Goal: Information Seeking & Learning: Understand process/instructions

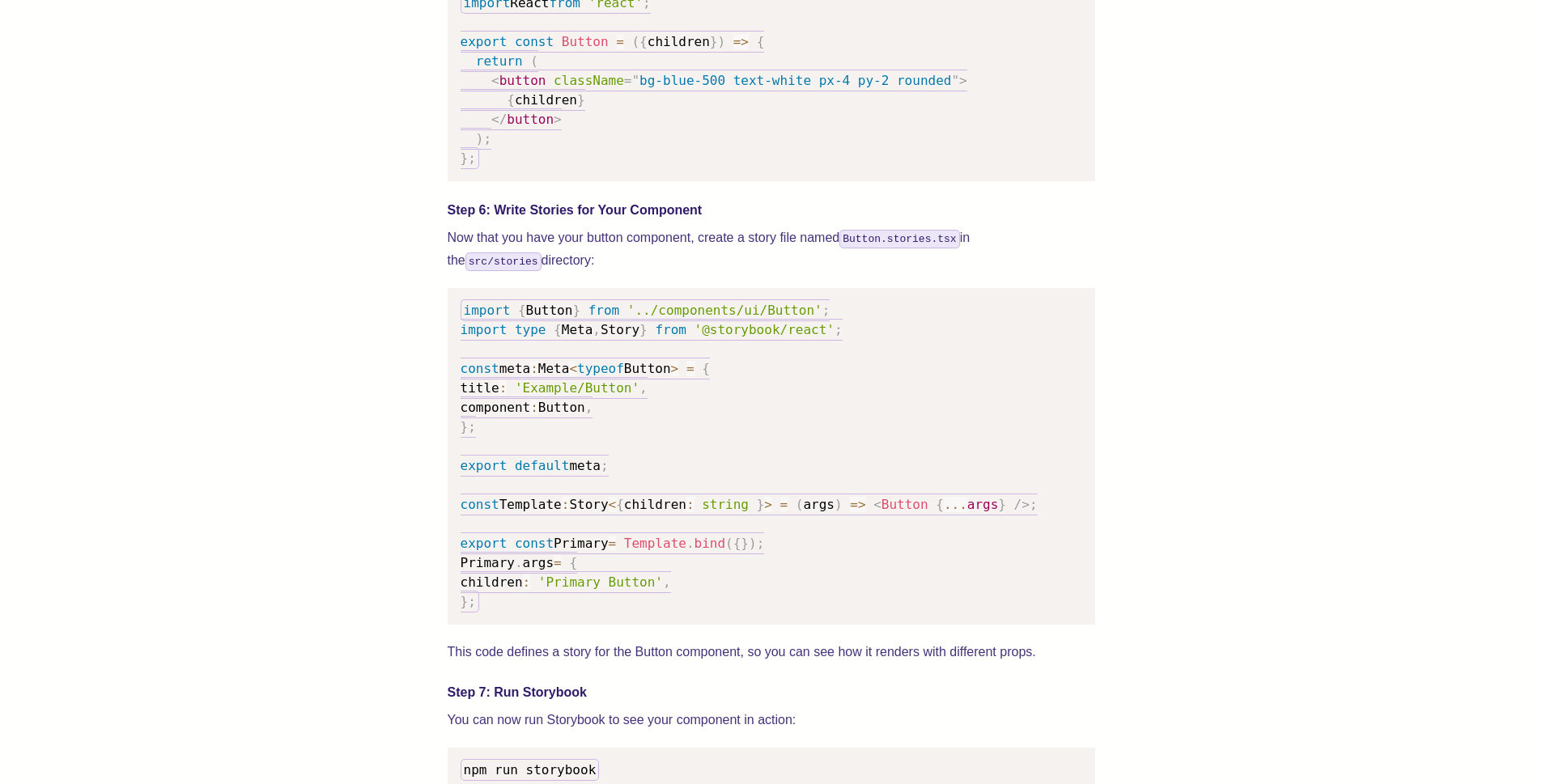
scroll to position [2428, 0]
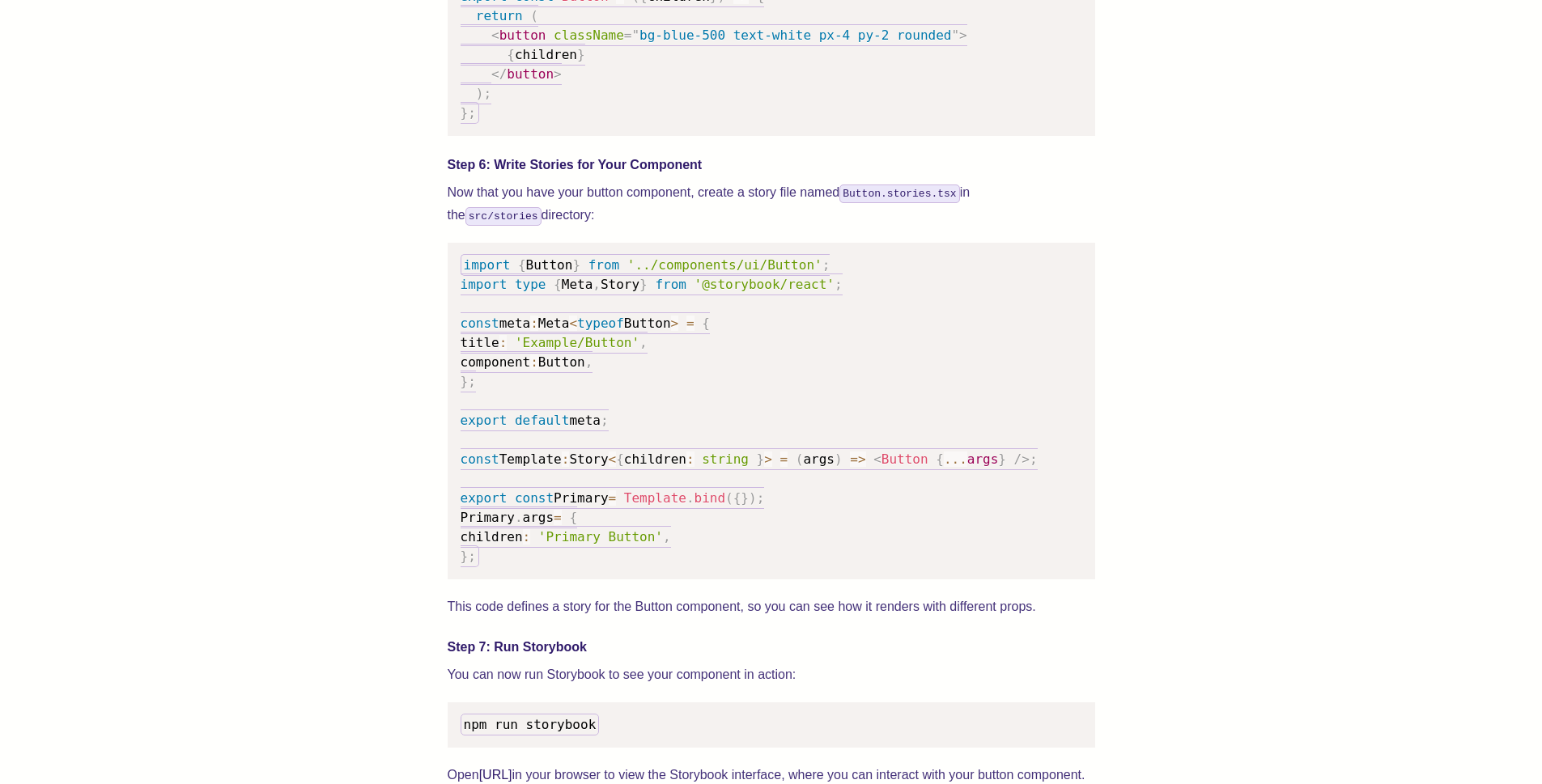
click at [599, 227] on p "Now that you have your button component, create a story file named Button.stori…" at bounding box center [771, 204] width 648 height 46
click at [588, 210] on p "Now that you have your button component, create a story file named Button.stori…" at bounding box center [771, 204] width 648 height 46
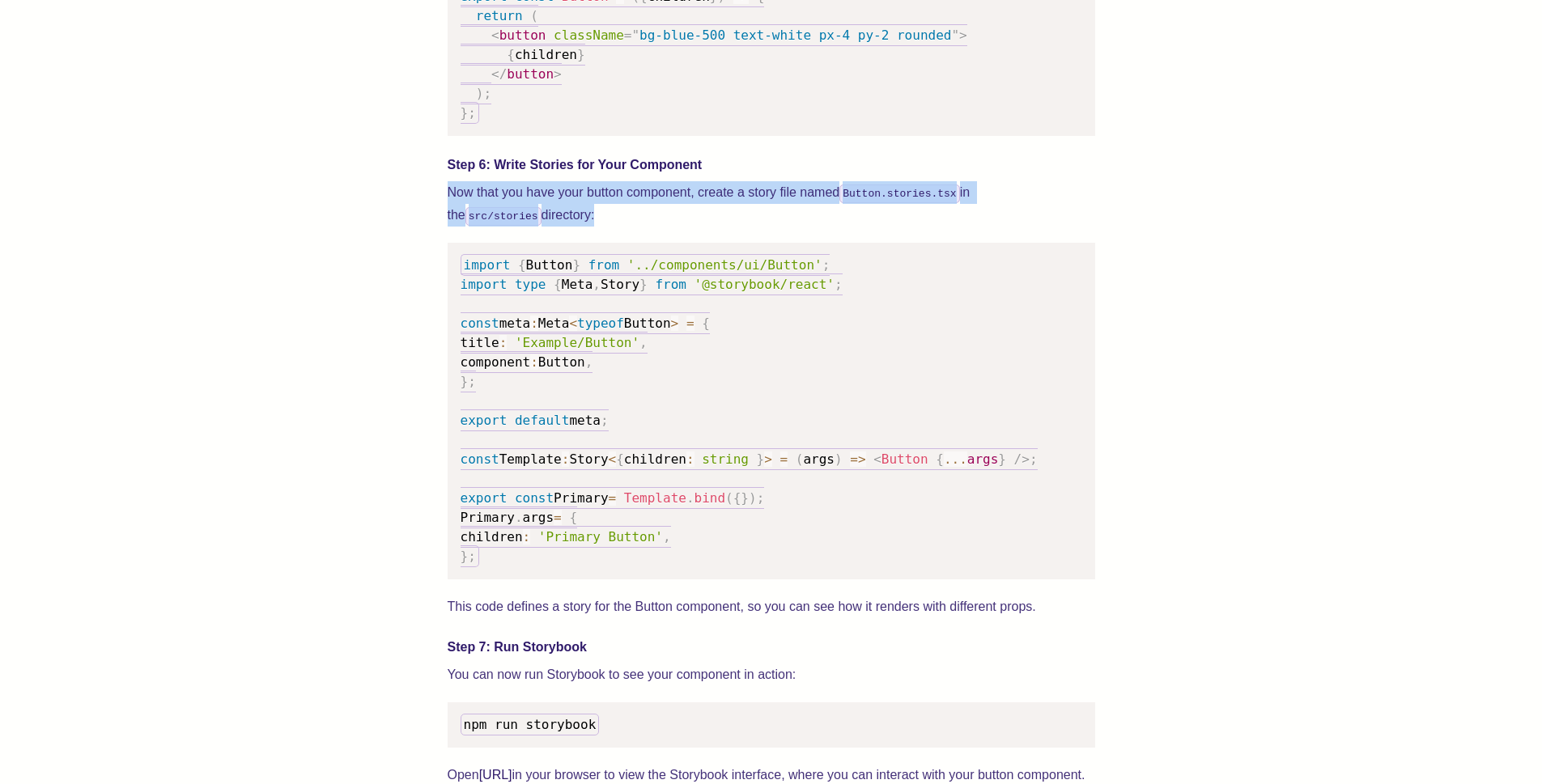
click at [578, 181] on div at bounding box center [578, 181] width 0 height 0
click at [588, 256] on div "We wrote this guide to show you how to set up both Shadcn UI and Storybook to c…" at bounding box center [771, 175] width 648 height 3898
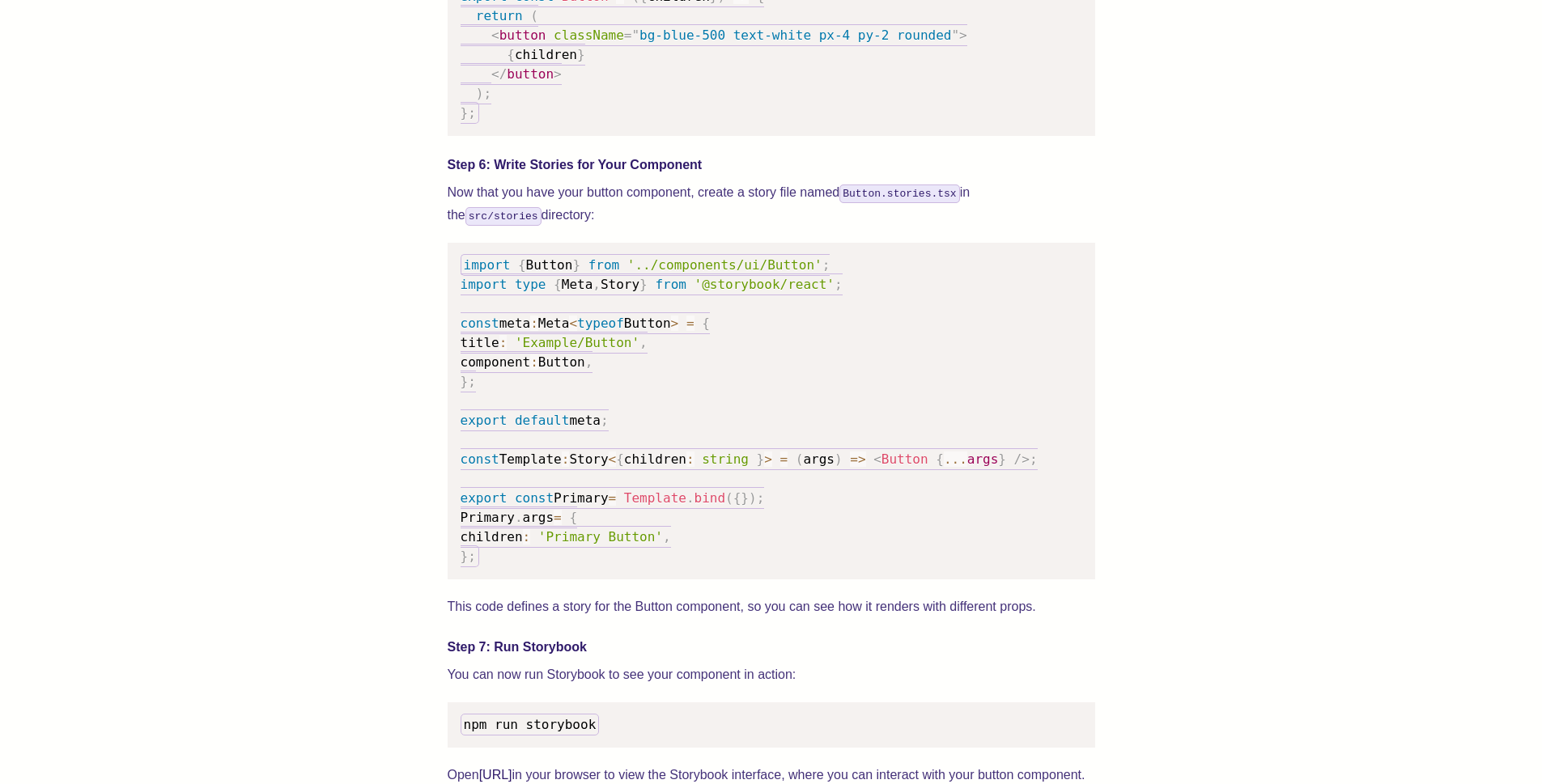
click at [549, 263] on pre "import { Button } from '../components/ui/Button' ; import type { Meta , Story }…" at bounding box center [771, 410] width 648 height 337
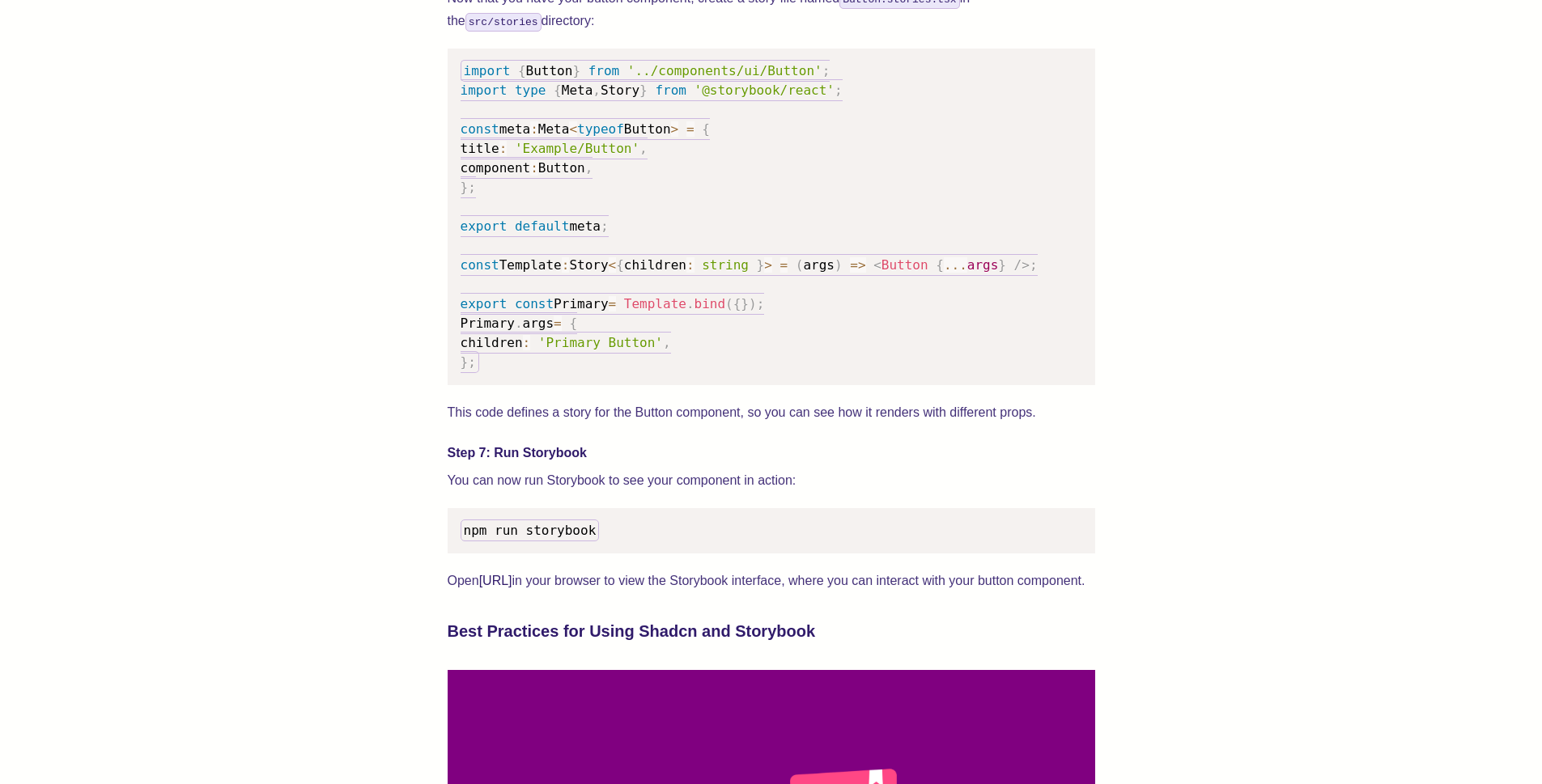
scroll to position [2331, 0]
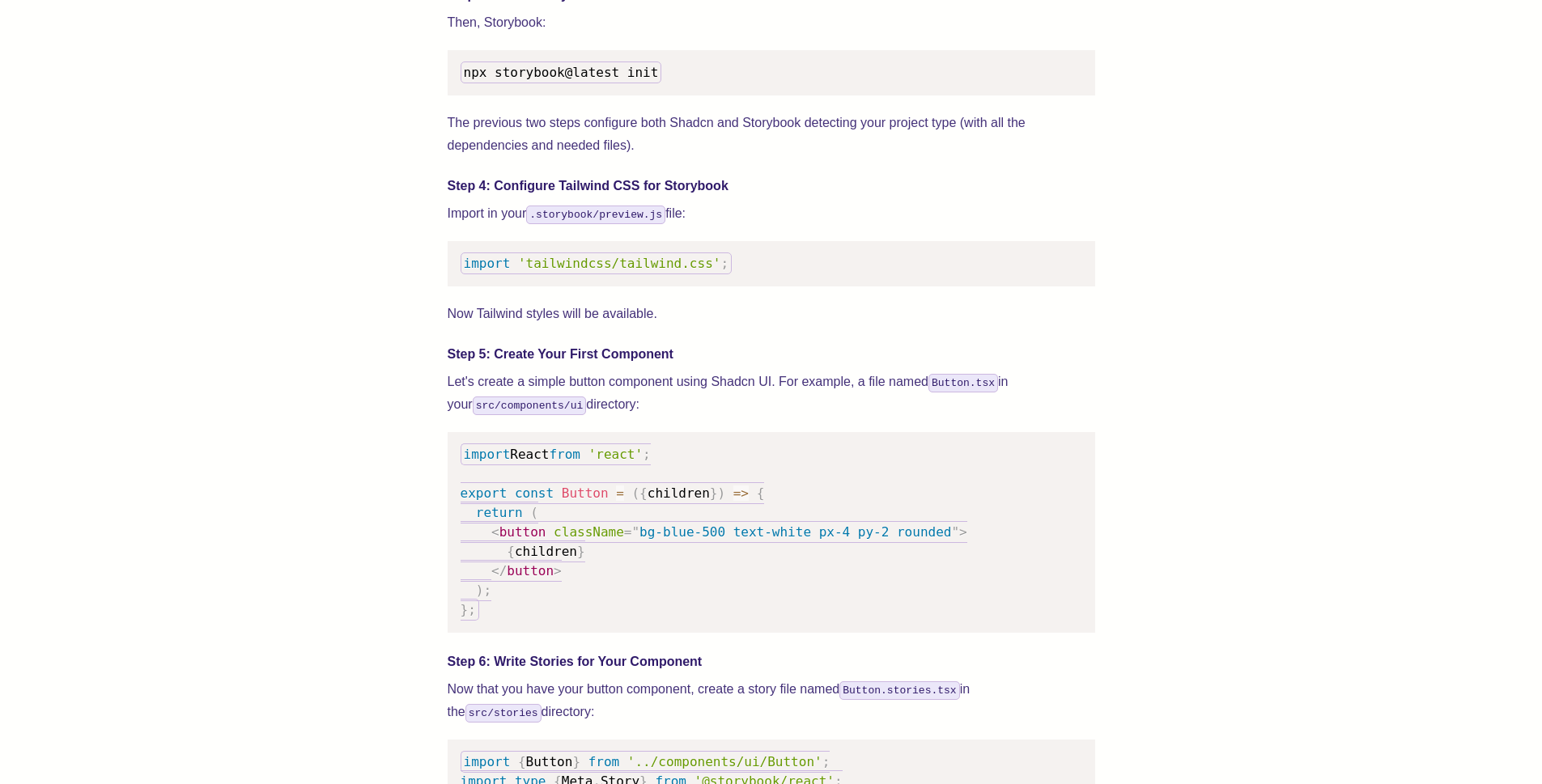
scroll to position [1942, 0]
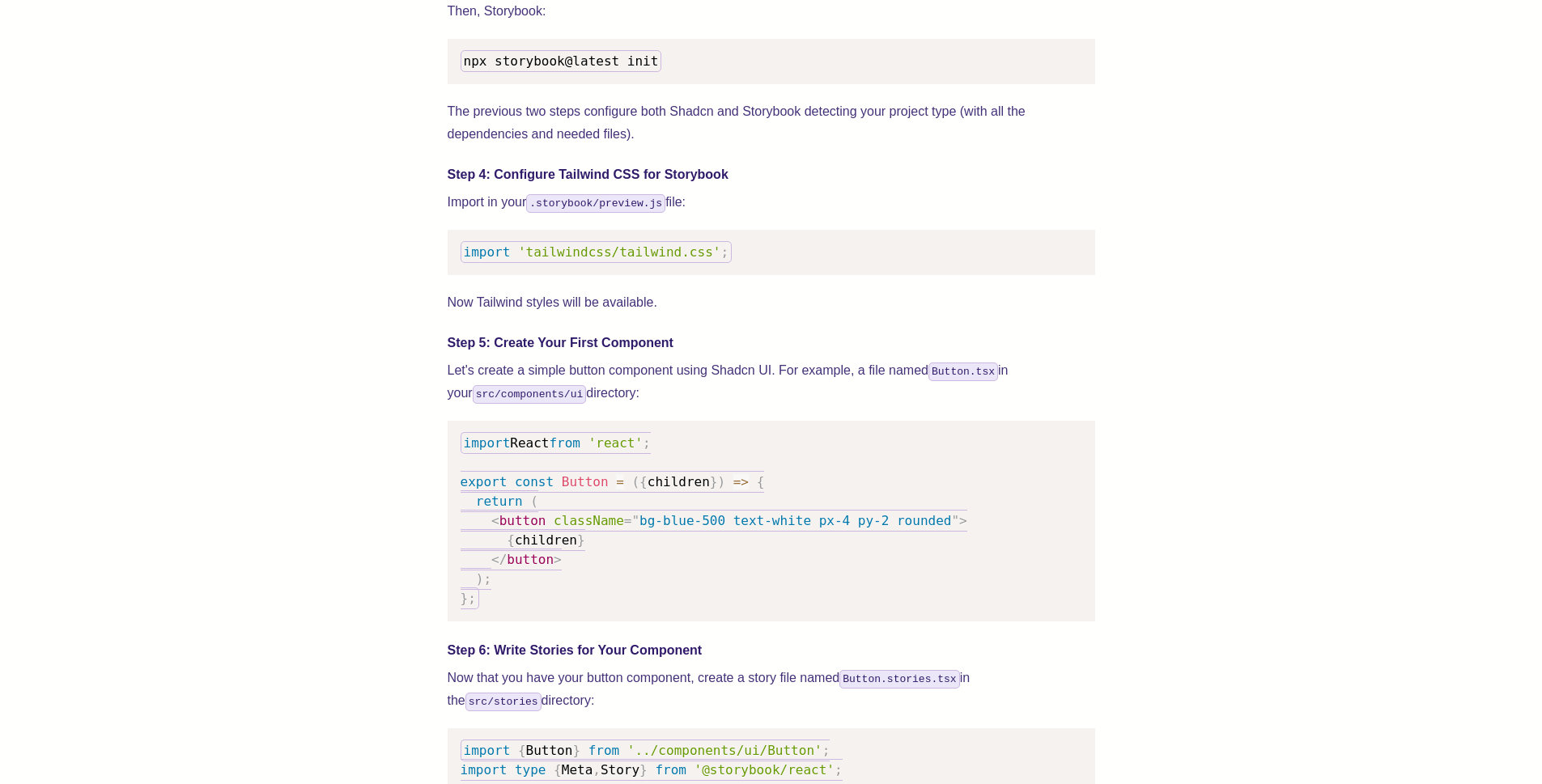
click at [658, 260] on span "'tailwindcss/tailwind.css'" at bounding box center [618, 252] width 202 height 15
click at [657, 260] on span "'tailwindcss/tailwind.css'" at bounding box center [618, 252] width 202 height 15
copy code "import 'tailwindcss/tailwind.css' ;"
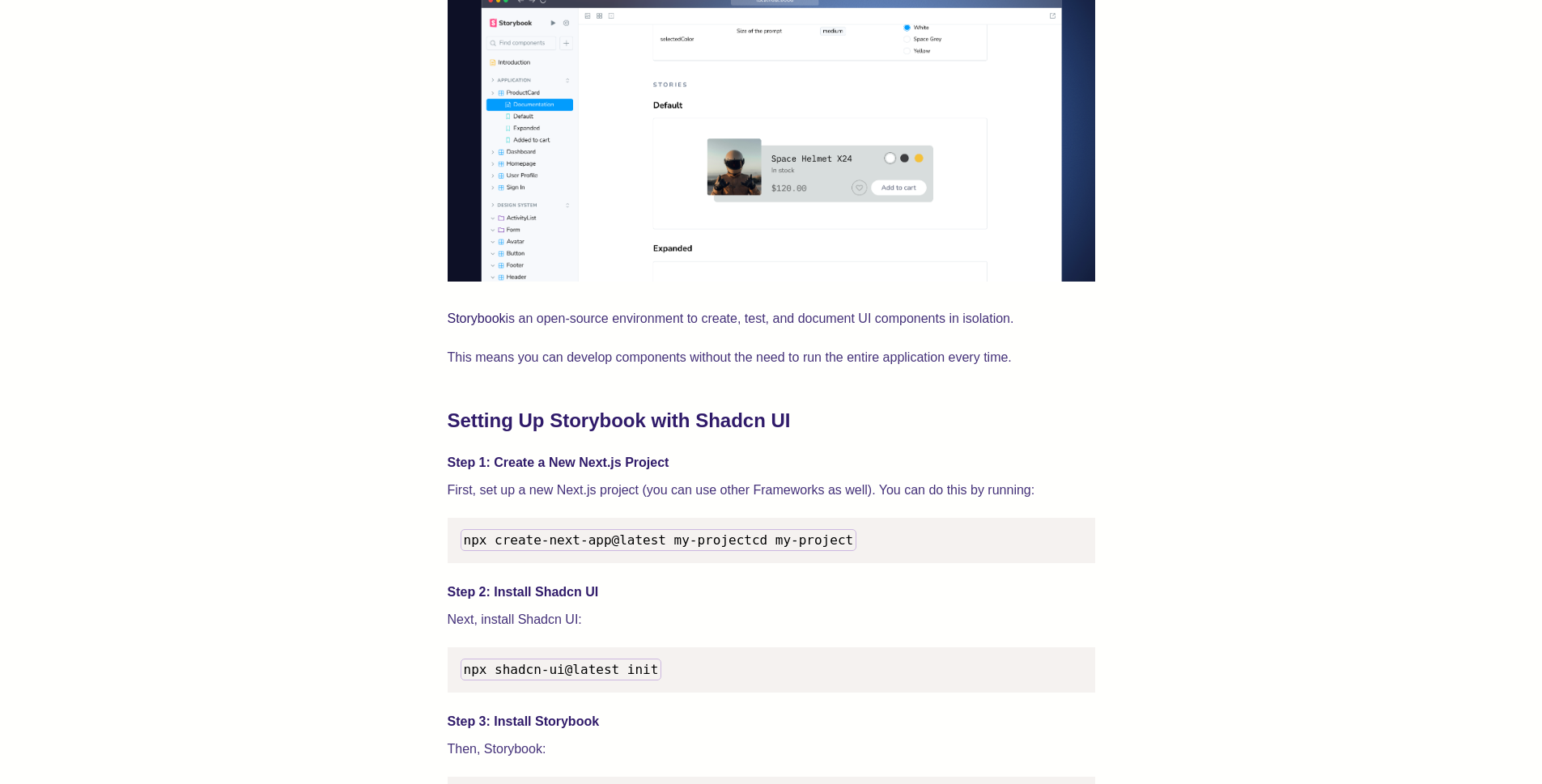
scroll to position [1457, 0]
